Goal: Task Accomplishment & Management: Use online tool/utility

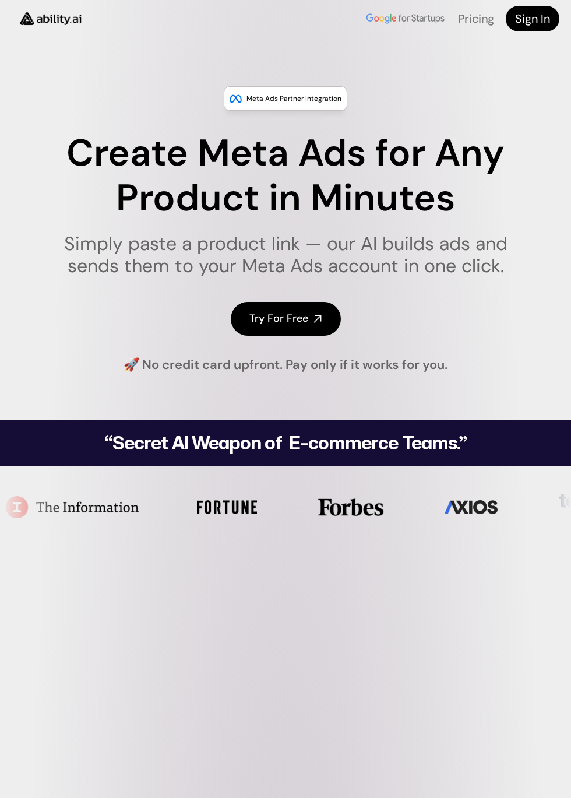
click at [298, 311] on h4 "Try For Free" at bounding box center [278, 318] width 59 height 15
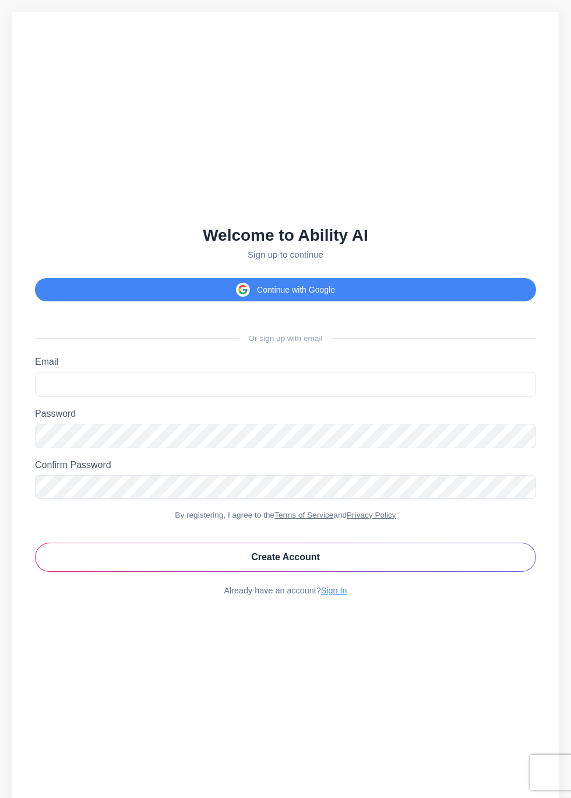
click at [263, 301] on button "Continue with Google" at bounding box center [285, 289] width 501 height 23
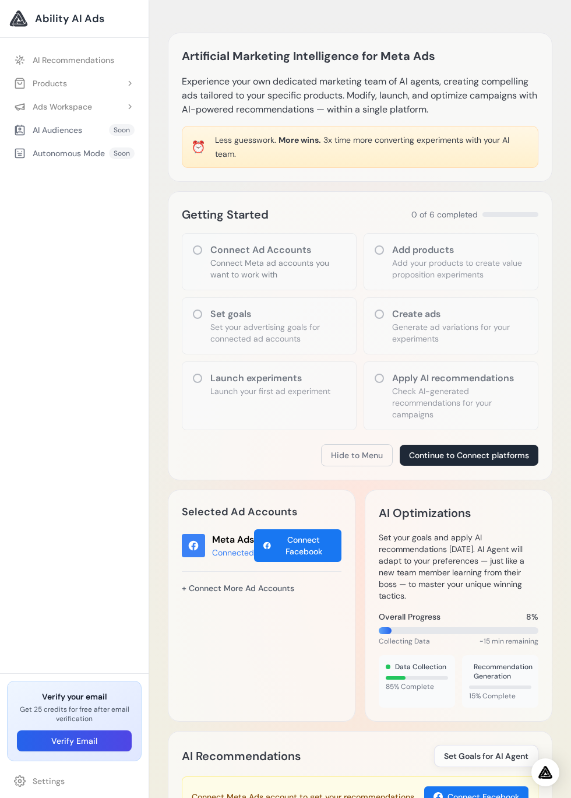
click at [96, 61] on link "AI Recommendations" at bounding box center [74, 60] width 135 height 21
click at [86, 82] on button "Products" at bounding box center [74, 83] width 135 height 21
click at [110, 156] on div "AI Audiences Soon" at bounding box center [74, 155] width 135 height 21
click at [59, 150] on div "AI Audiences" at bounding box center [48, 156] width 68 height 12
click at [57, 156] on div "AI Audiences" at bounding box center [48, 156] width 68 height 12
